Goal: Information Seeking & Learning: Find specific fact

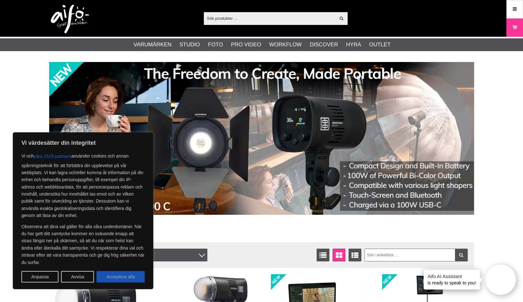
click at [123, 276] on button "Acceptera alla" at bounding box center [120, 277] width 48 height 12
checkbox input "true"
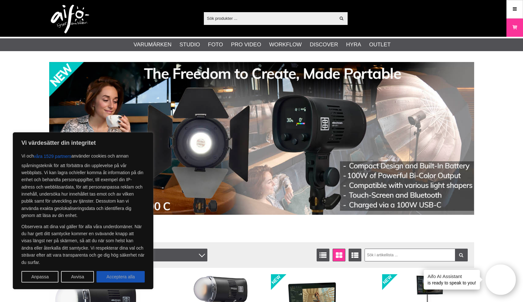
checkbox input "true"
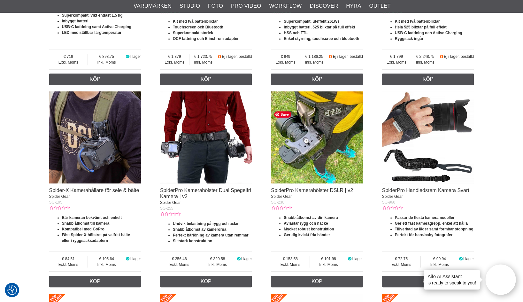
scroll to position [587, 0]
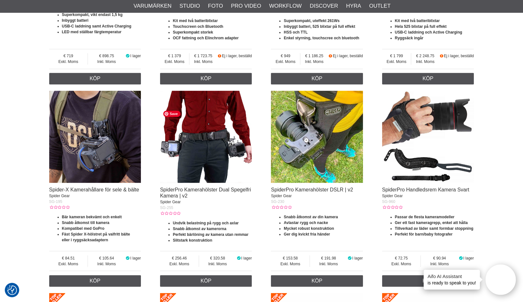
click at [235, 157] on img at bounding box center [206, 137] width 92 height 92
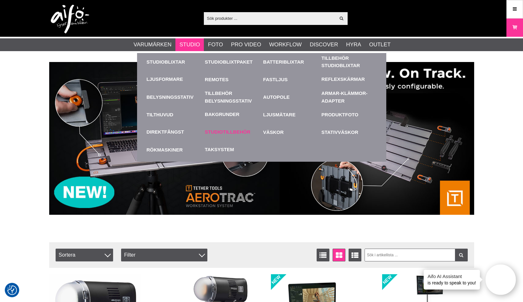
click link "Studiotillbehör"
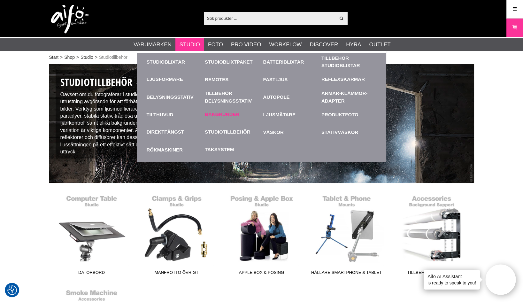
click at [226, 114] on link "Bakgrunder" at bounding box center [222, 114] width 35 height 7
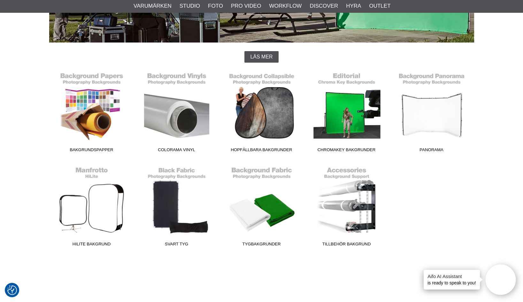
scroll to position [141, 0]
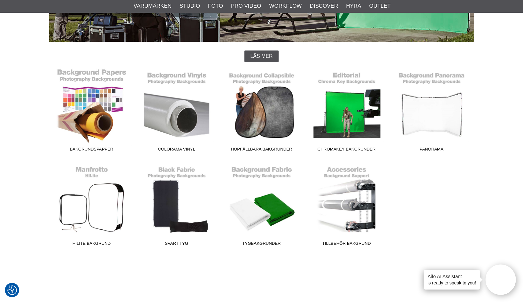
click at [99, 95] on link "Bakgrundspapper" at bounding box center [91, 111] width 85 height 86
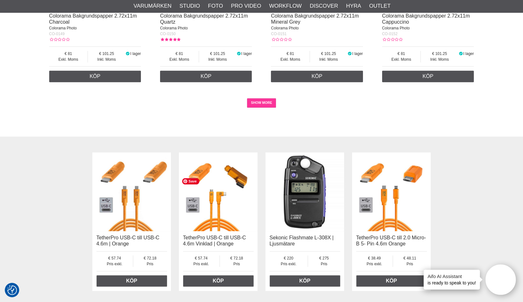
scroll to position [1390, 0]
click at [265, 108] on link "SHOW MORE" at bounding box center [261, 103] width 29 height 10
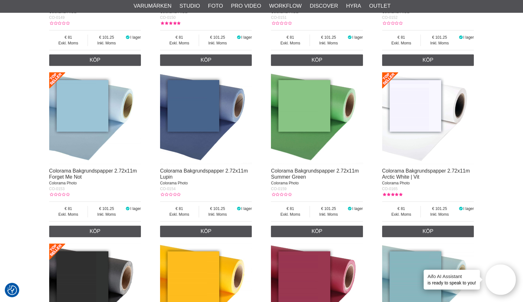
scroll to position [1407, 0]
click at [122, 137] on img at bounding box center [95, 118] width 92 height 92
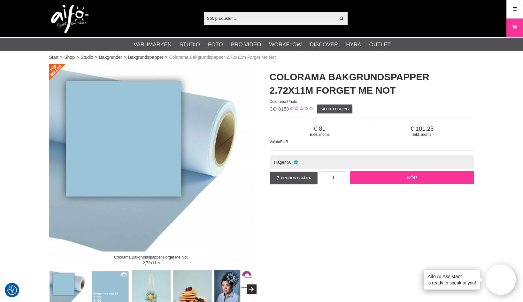
click at [403, 177] on link "Köp" at bounding box center [412, 177] width 124 height 13
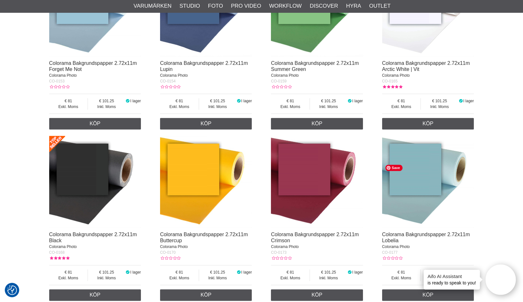
scroll to position [1513, 0]
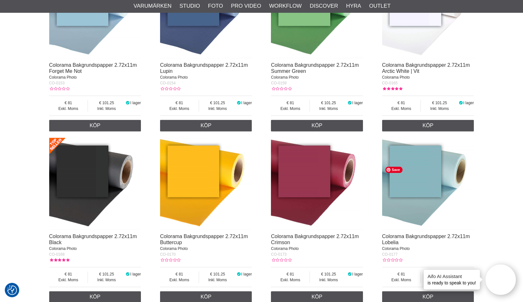
click at [422, 186] on img at bounding box center [428, 184] width 92 height 92
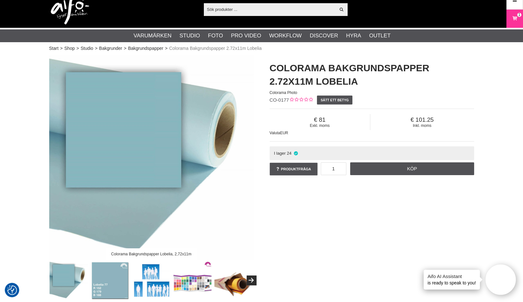
scroll to position [9, 0]
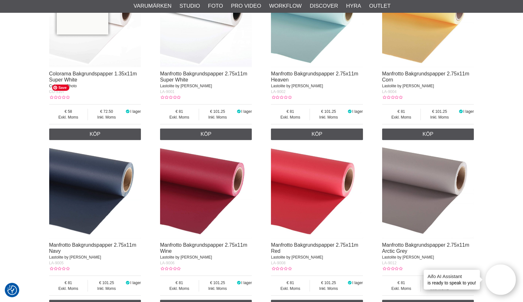
scroll to position [5957, 0]
click at [329, 67] on img at bounding box center [317, 21] width 92 height 92
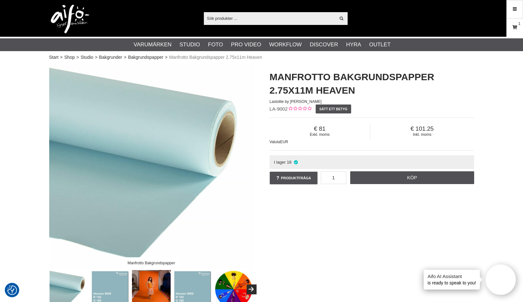
click at [517, 25] on icon at bounding box center [515, 27] width 6 height 7
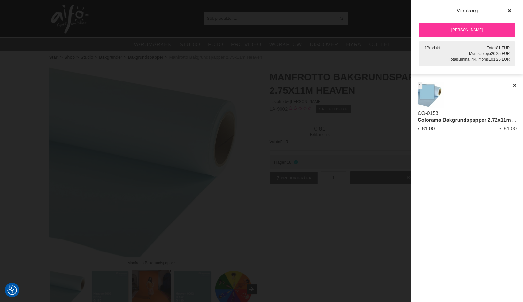
click at [431, 93] on img at bounding box center [431, 95] width 26 height 26
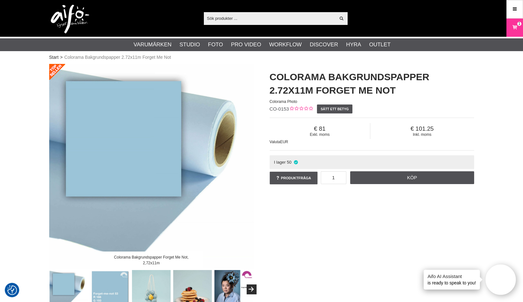
click at [288, 110] on div "Colorama Bakgrundspapper 2.72x11m Forget Me Not Colorama Photo CO-0153 Sätt ett…" at bounding box center [372, 128] width 220 height 128
drag, startPoint x: 270, startPoint y: 110, endPoint x: 288, endPoint y: 110, distance: 17.6
click at [288, 110] on span "CO-0153" at bounding box center [279, 108] width 19 height 5
copy span "CO-0153"
